Goal: Task Accomplishment & Management: Manage account settings

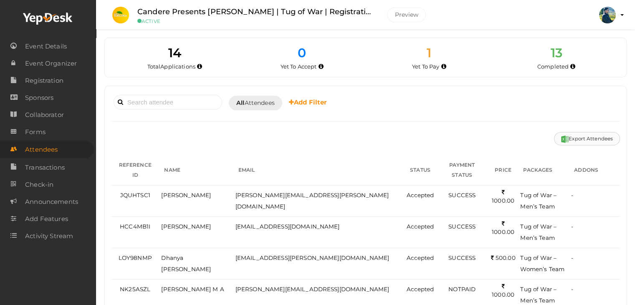
click at [587, 139] on button "Export Attendees" at bounding box center [587, 138] width 66 height 13
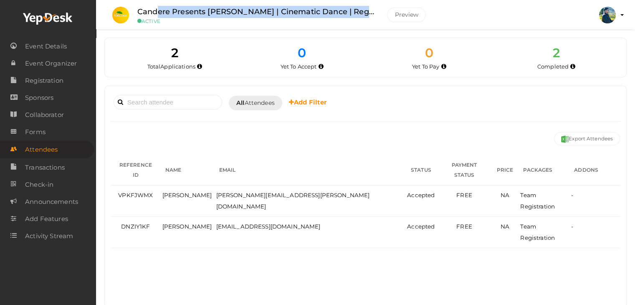
drag, startPoint x: 373, startPoint y: 10, endPoint x: 159, endPoint y: 10, distance: 214.4
click at [159, 10] on label "Candere Presents Prathidhwani Onaravam | Cinematic Dance | Registration" at bounding box center [255, 12] width 237 height 12
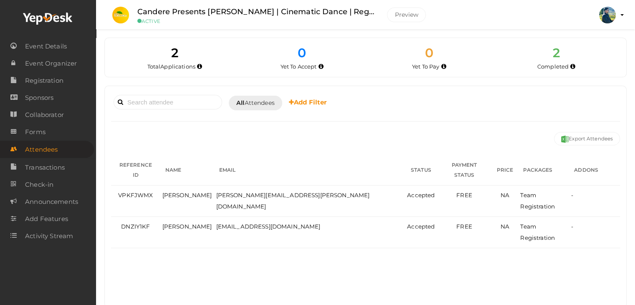
click at [295, 30] on div "2 Total Applications 0 Total Tickets Sold 0 Yet To Pay 0 Yet To Accept 0 Yet To…" at bounding box center [365, 162] width 539 height 324
